Goal: Task Accomplishment & Management: Manage account settings

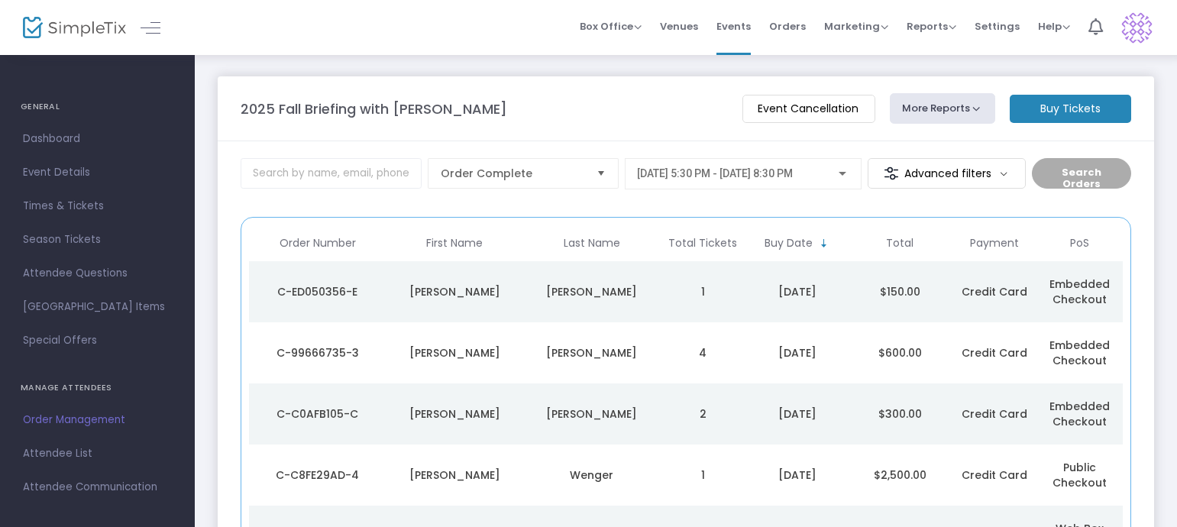
click at [315, 356] on div "C-99666735-3" at bounding box center [317, 352] width 129 height 15
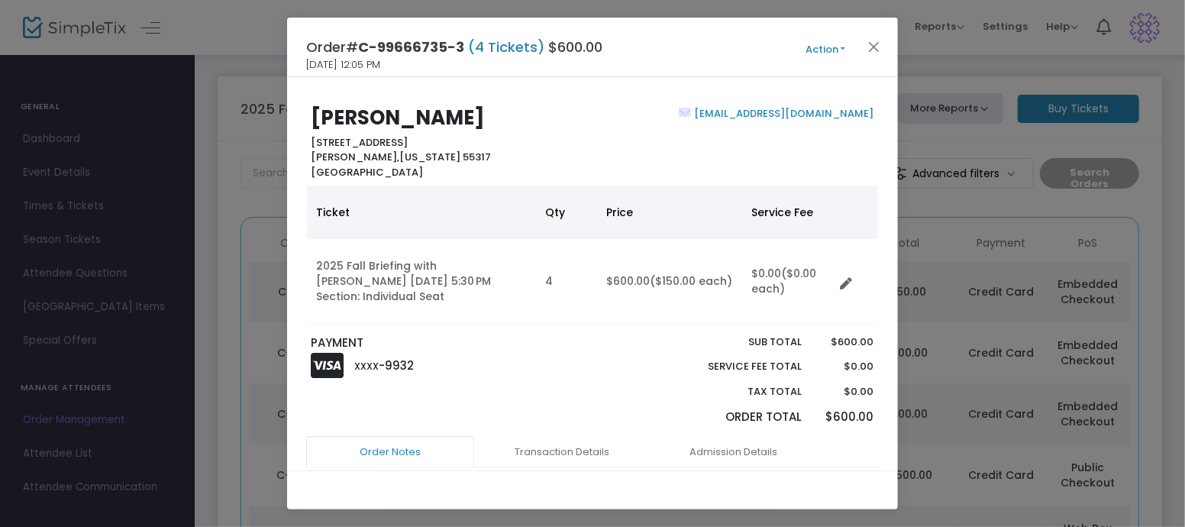
click at [824, 47] on button "Action" at bounding box center [826, 49] width 92 height 17
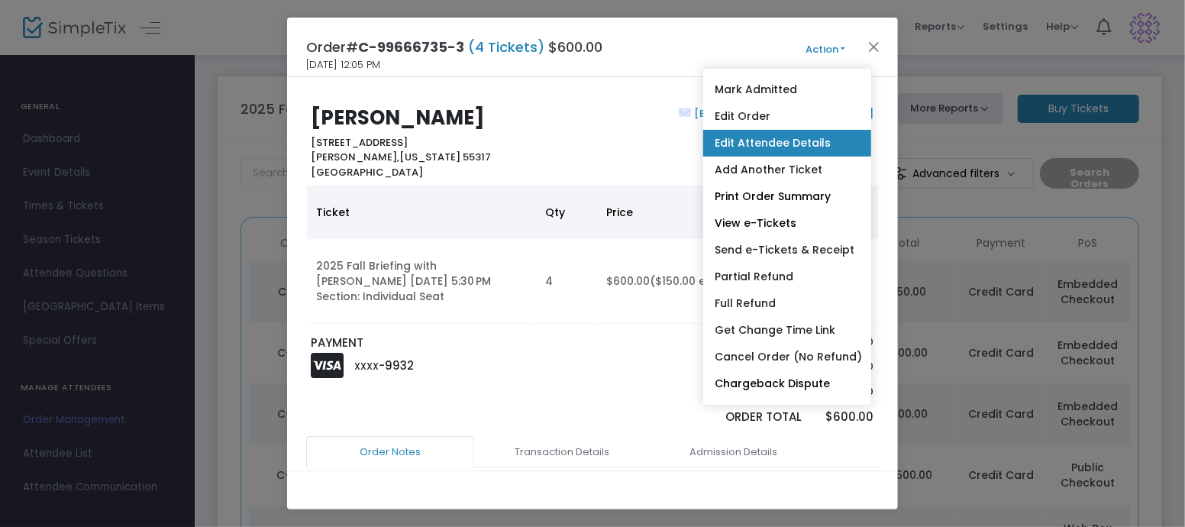
click at [734, 140] on link "Edit Attendee Details" at bounding box center [787, 143] width 168 height 27
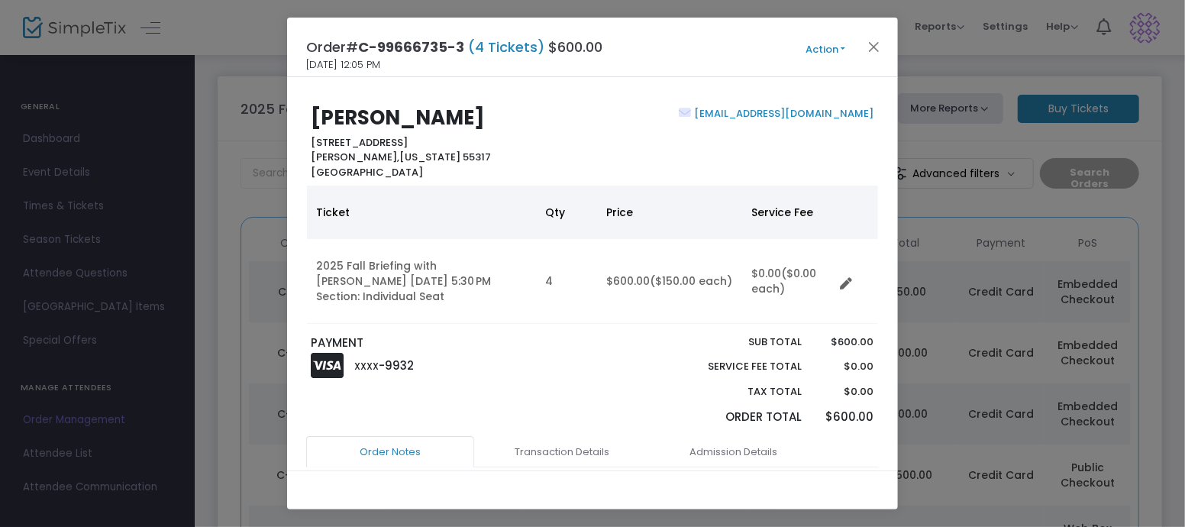
click at [817, 53] on button "Action" at bounding box center [826, 49] width 92 height 17
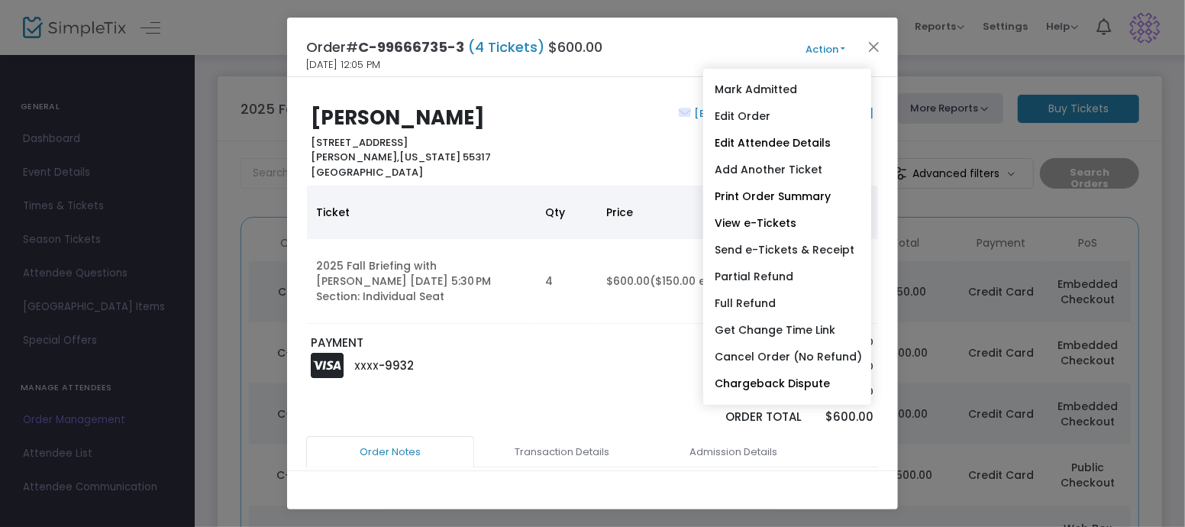
click at [667, 53] on div "Order# C-99666735-3 (4 Tickets) $600.00 8/24/2025 12:05 PM Action Mark Admitted…" at bounding box center [592, 48] width 611 height 60
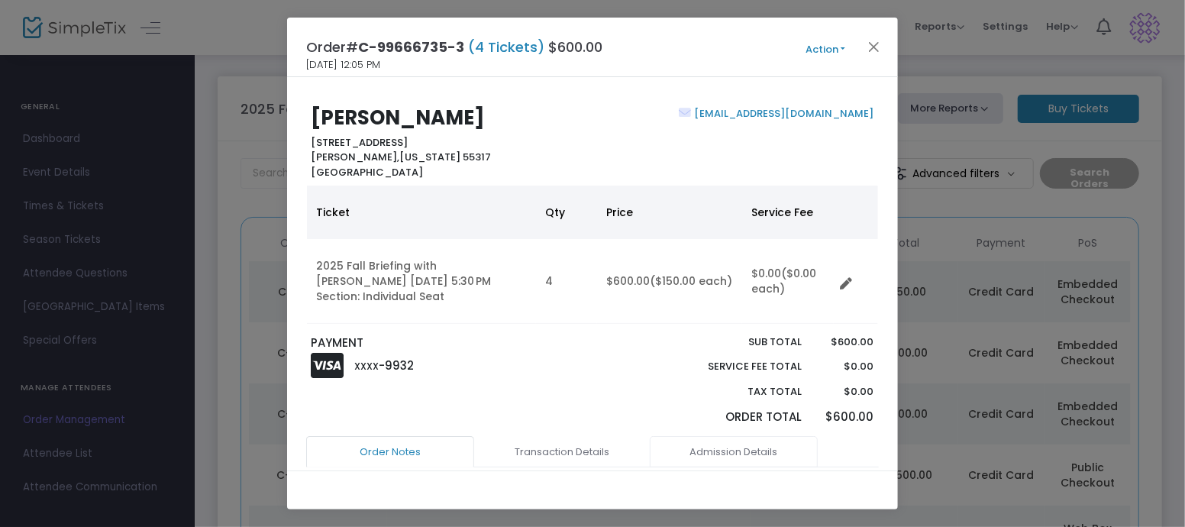
click at [730, 455] on link "Admission Details" at bounding box center [734, 452] width 168 height 32
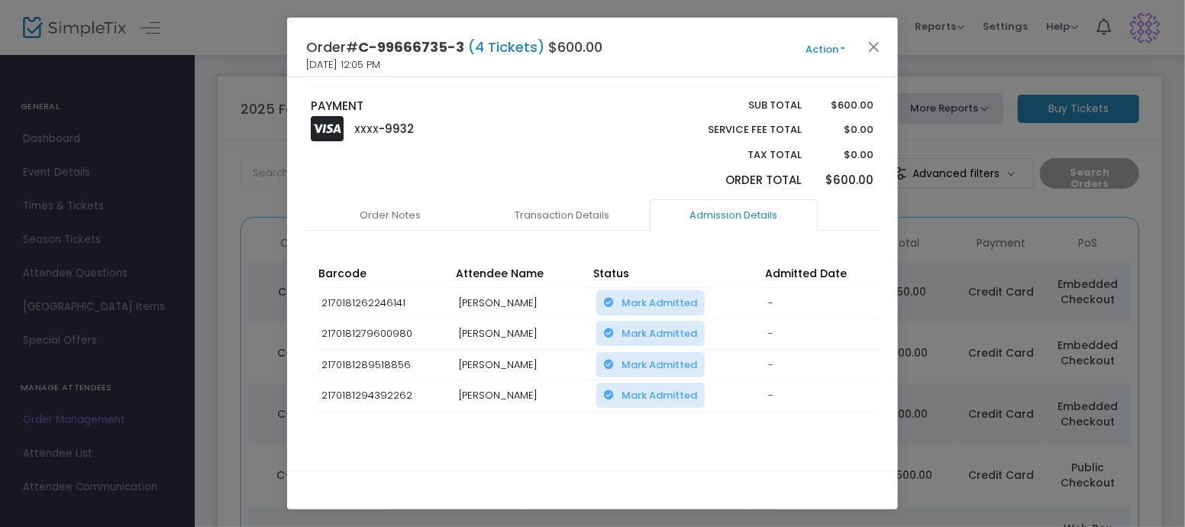
scroll to position [254, 0]
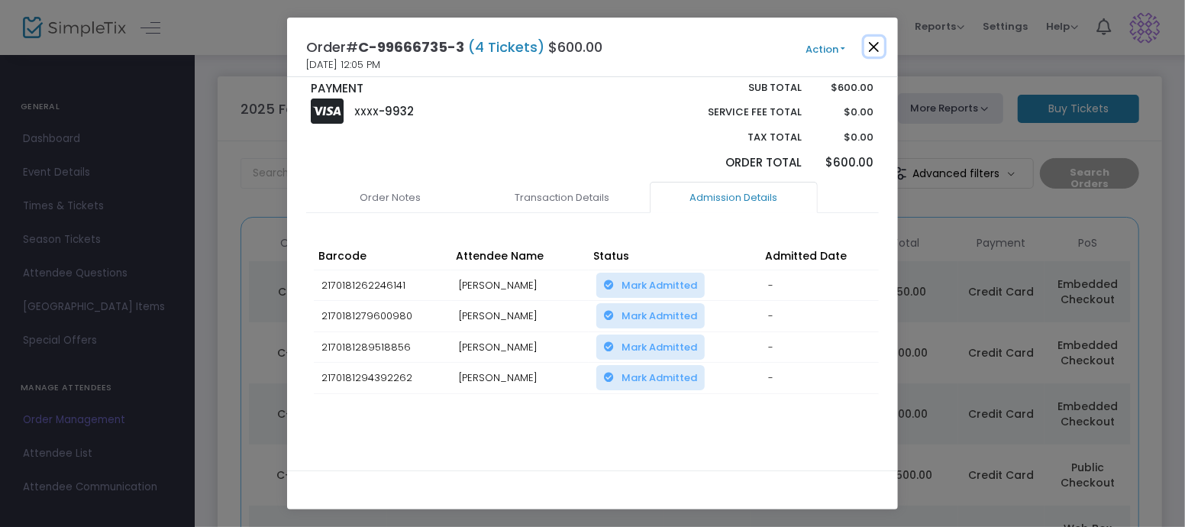
click at [876, 45] on button "Close" at bounding box center [875, 47] width 20 height 20
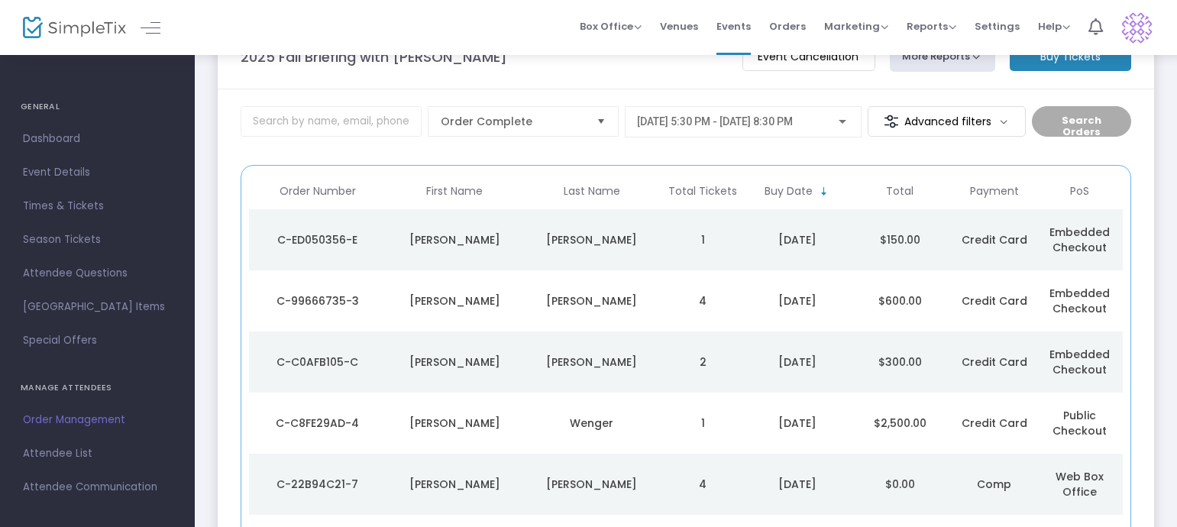
scroll to position [0, 0]
